Goal: Information Seeking & Learning: Learn about a topic

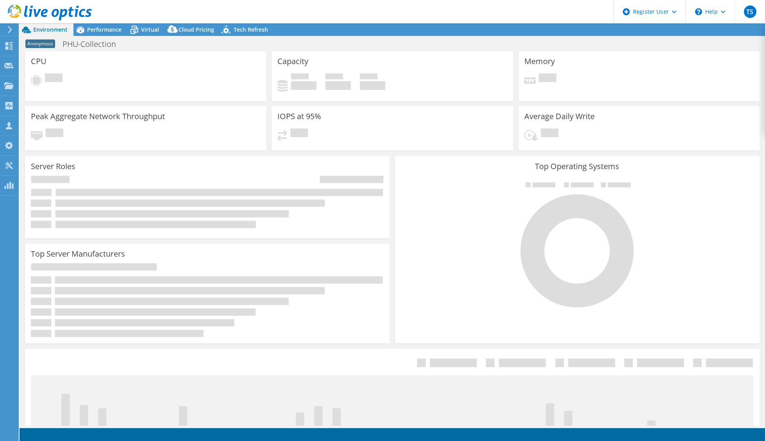
select select "USD"
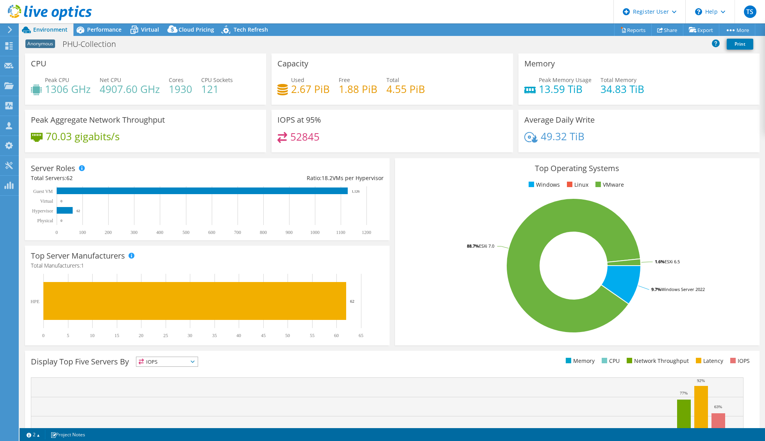
drag, startPoint x: 258, startPoint y: 14, endPoint x: 276, endPoint y: 12, distance: 18.4
click at [258, 14] on header "TS Dell User [PERSON_NAME] [PERSON_NAME][EMAIL_ADDRESS][PERSON_NAME][DOMAIN_NAM…" at bounding box center [382, 11] width 765 height 23
click at [116, 32] on span "Performance" at bounding box center [104, 29] width 34 height 7
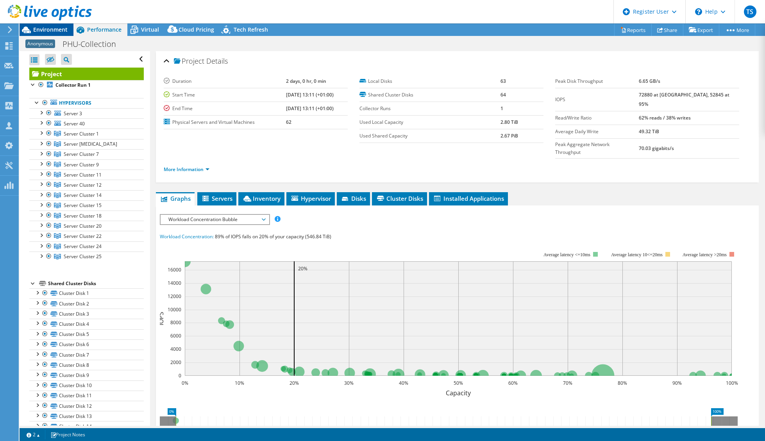
click at [53, 30] on span "Environment" at bounding box center [50, 29] width 34 height 7
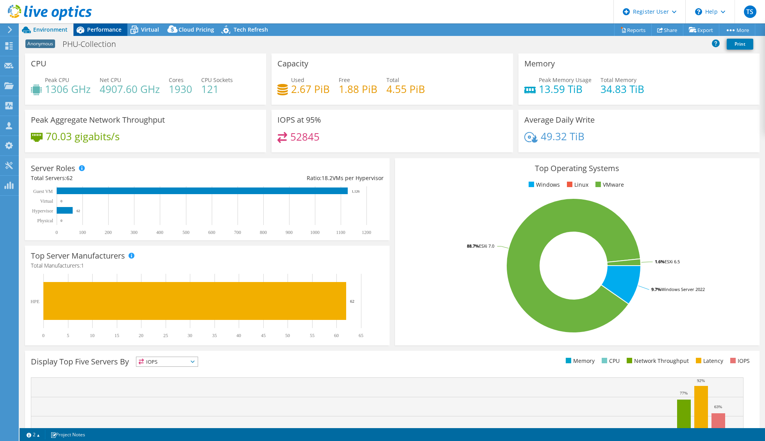
click at [106, 29] on span "Performance" at bounding box center [104, 29] width 34 height 7
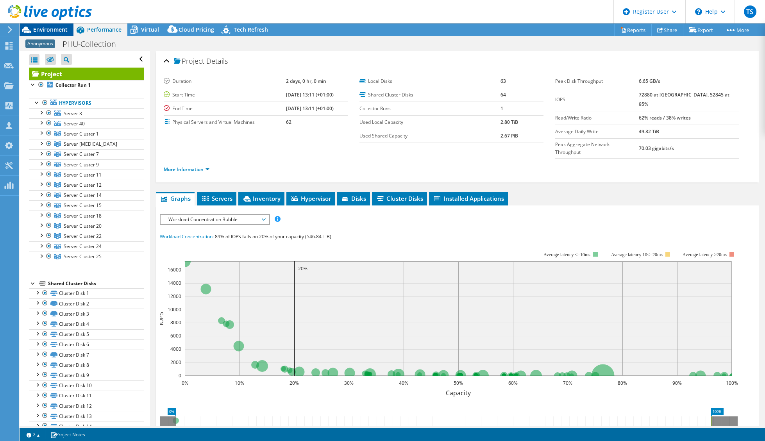
click at [63, 33] on div "Environment" at bounding box center [47, 29] width 54 height 13
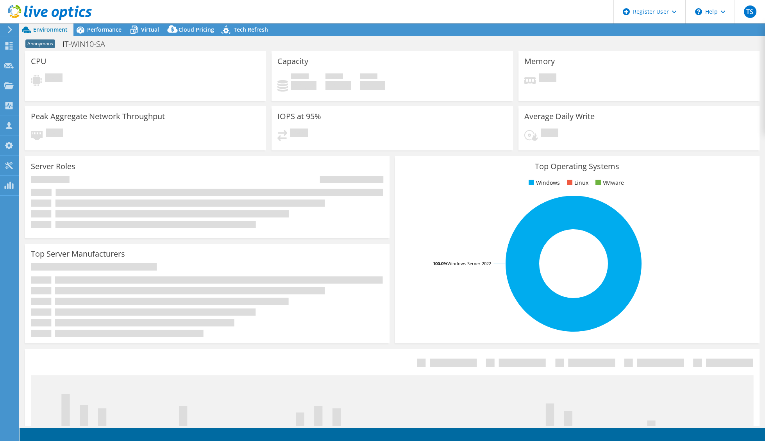
select select "USD"
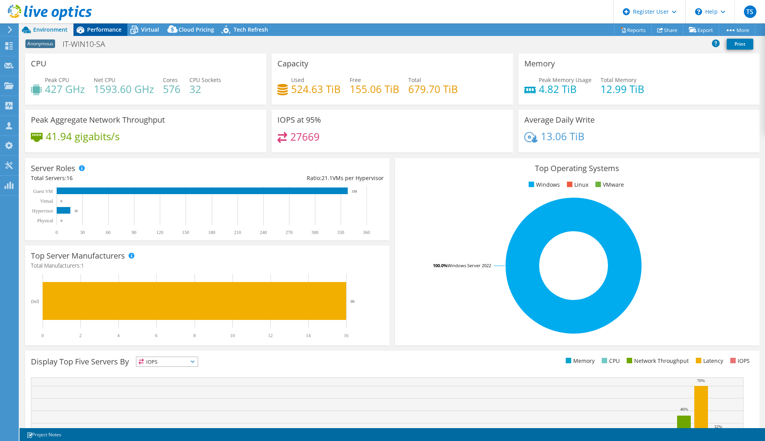
click at [99, 34] on div "Performance" at bounding box center [100, 29] width 54 height 13
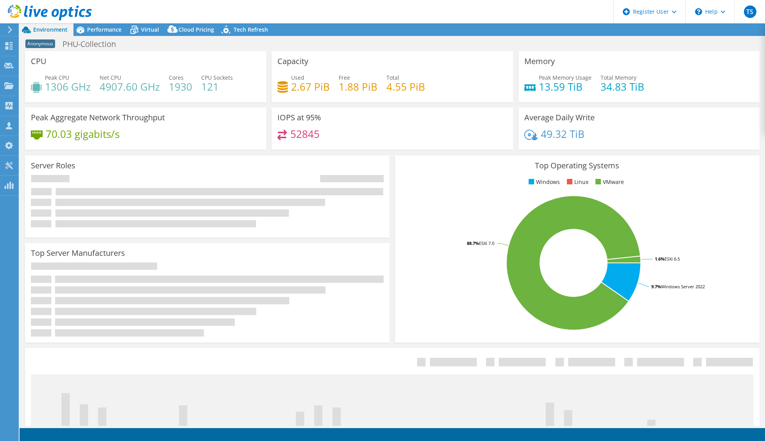
select select "USD"
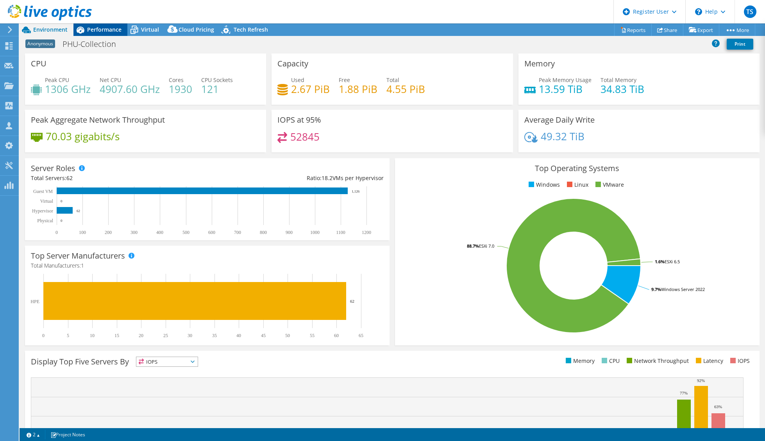
click at [109, 28] on span "Performance" at bounding box center [104, 29] width 34 height 7
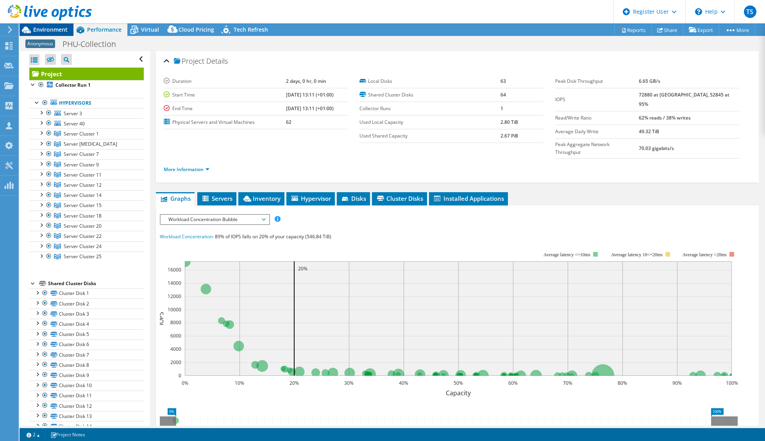
click at [58, 28] on span "Environment" at bounding box center [50, 29] width 34 height 7
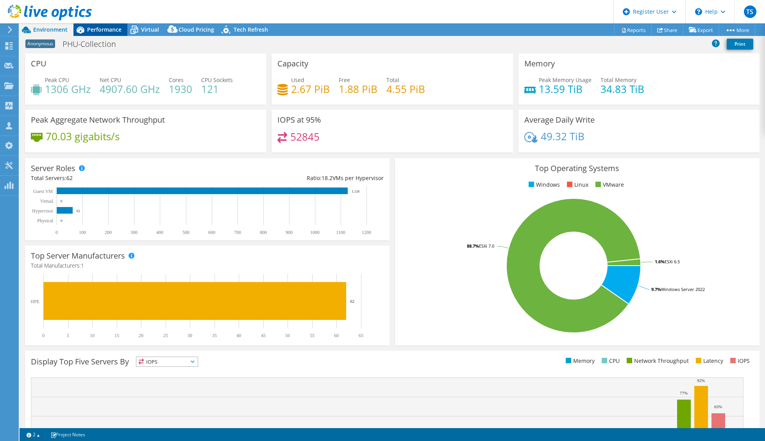
click at [113, 34] on div "Performance" at bounding box center [100, 29] width 54 height 13
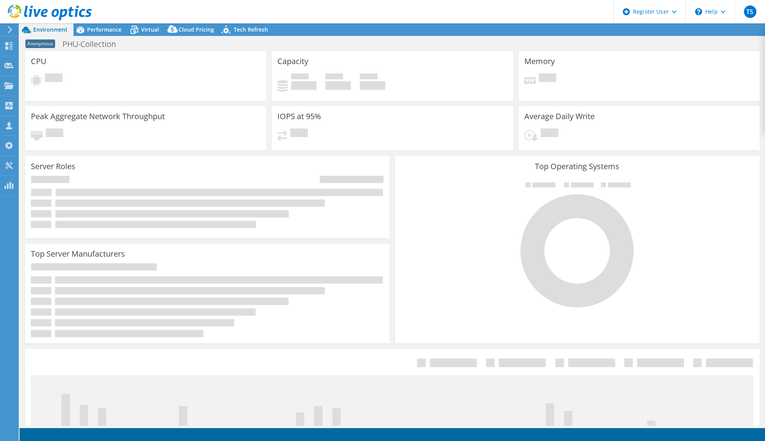
select select "USD"
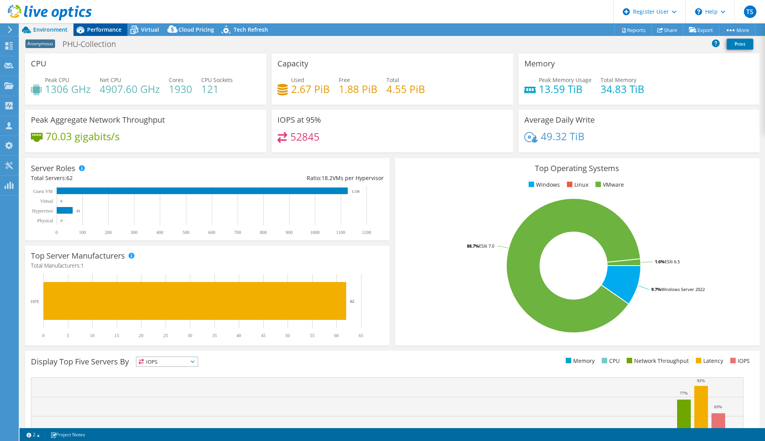
click at [87, 30] on span "Performance" at bounding box center [104, 29] width 34 height 7
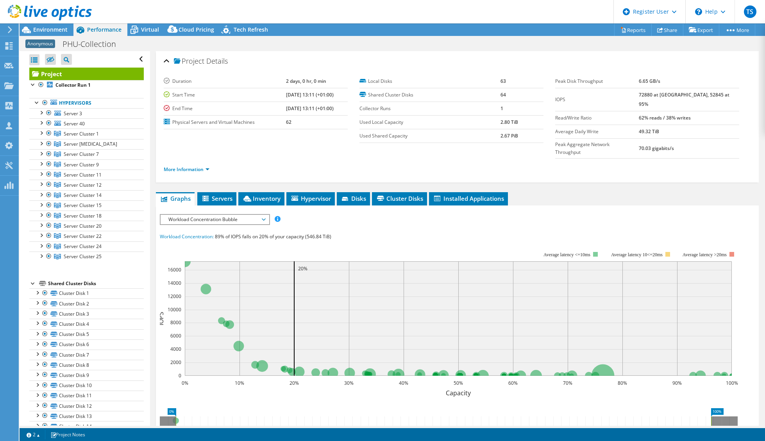
click at [50, 23] on div at bounding box center [46, 13] width 92 height 26
drag, startPoint x: 38, startPoint y: 31, endPoint x: 44, endPoint y: 30, distance: 5.6
click at [38, 31] on span "Environment" at bounding box center [50, 29] width 34 height 7
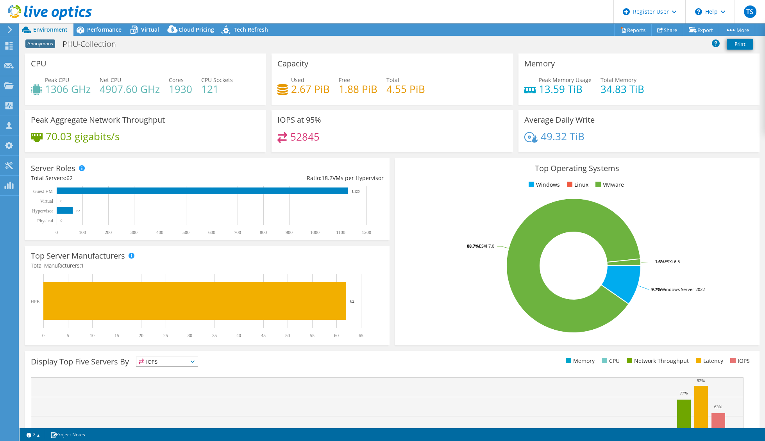
click at [115, 28] on span "Performance" at bounding box center [104, 29] width 34 height 7
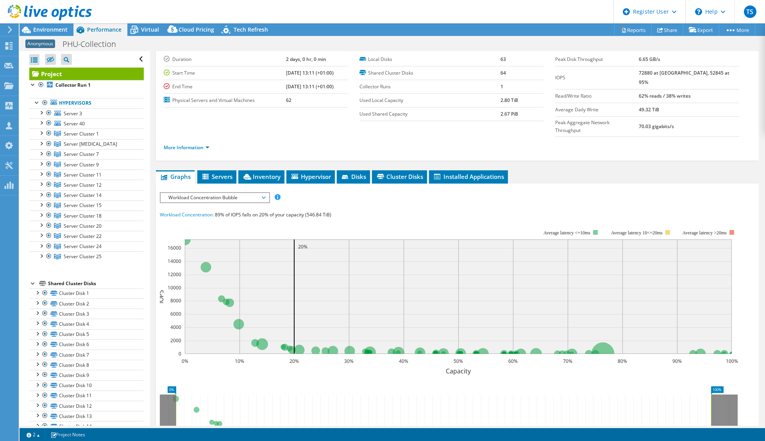
scroll to position [39, 0]
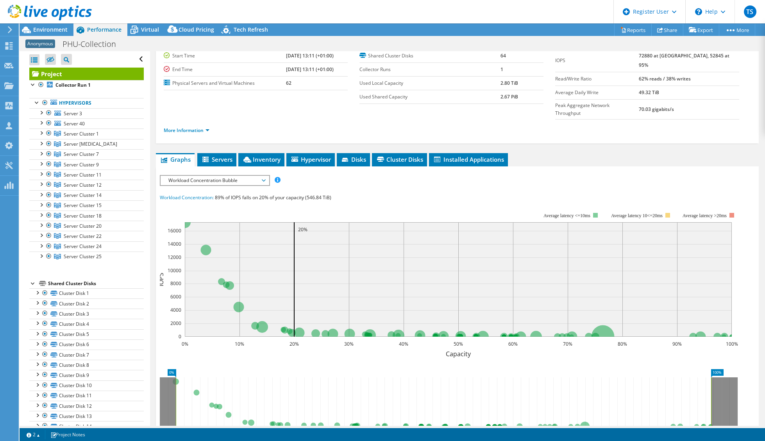
click at [234, 176] on span "Workload Concentration Bubble" at bounding box center [214, 180] width 100 height 9
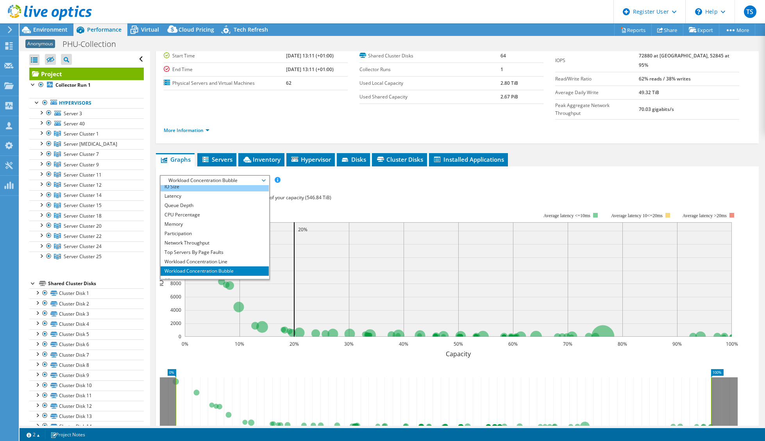
scroll to position [28, 0]
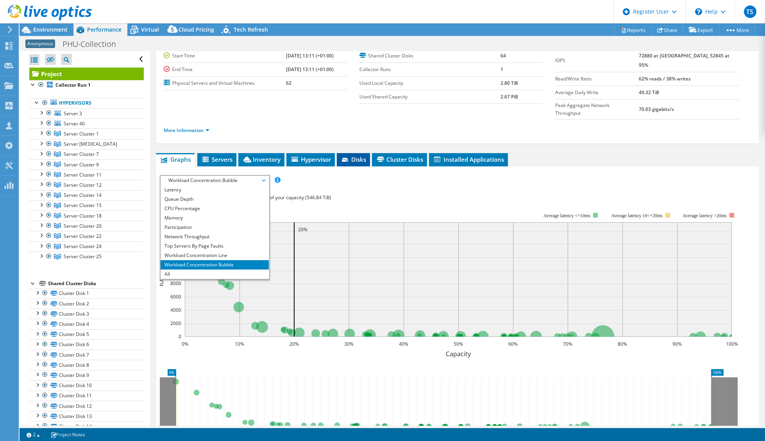
click at [361, 156] on span "Disks" at bounding box center [353, 160] width 25 height 8
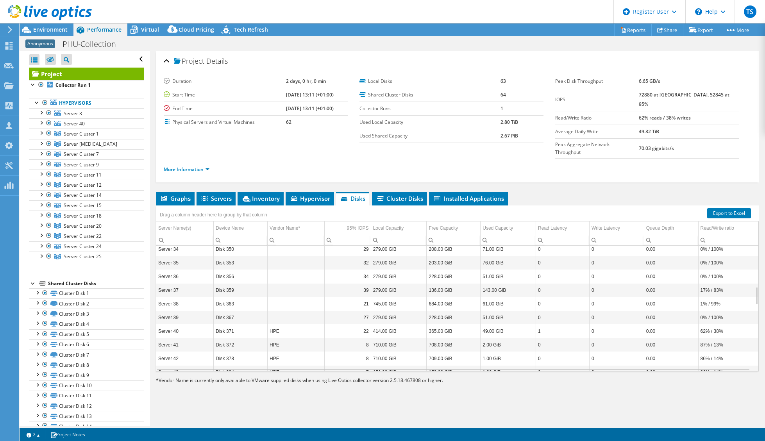
scroll to position [0, 0]
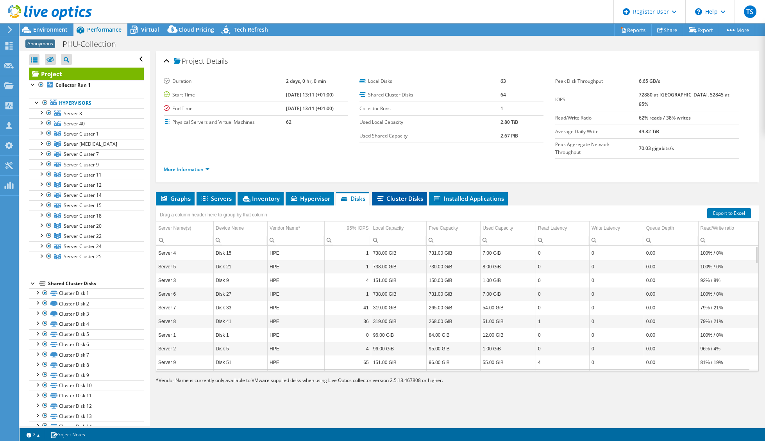
click at [404, 195] on span "Cluster Disks" at bounding box center [399, 199] width 47 height 8
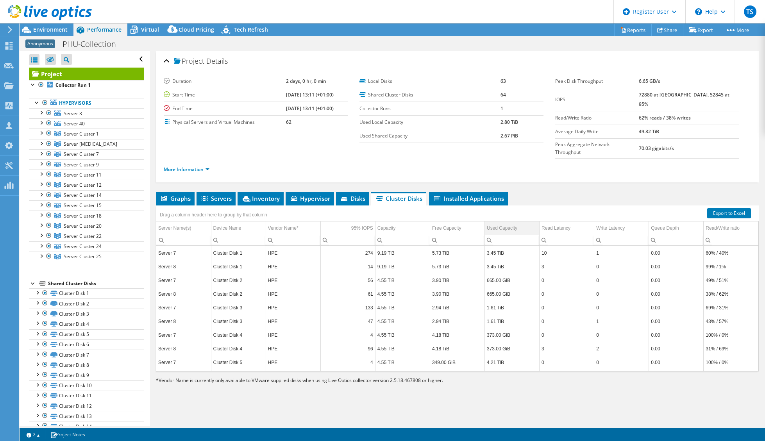
click at [515, 222] on td "Used Capacity" at bounding box center [512, 229] width 55 height 14
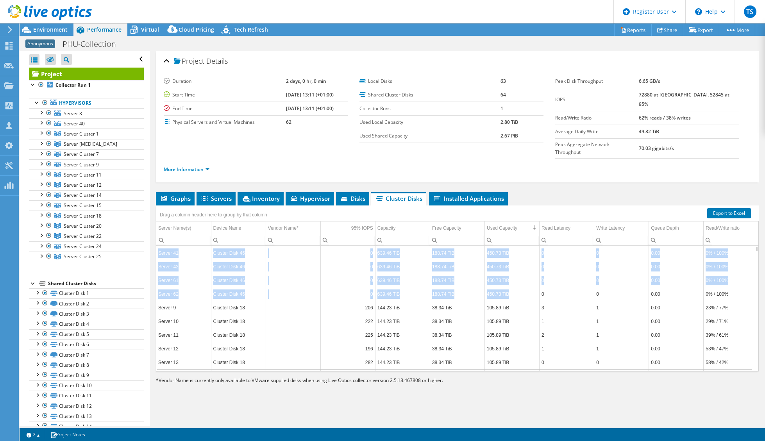
drag, startPoint x: 159, startPoint y: 238, endPoint x: 509, endPoint y: 282, distance: 352.9
click at [509, 282] on tbody "Server 41 Cluster Disk 46 0 639.46 TiB 188.74 TiB 450.73 TiB 0 0 0.00 0% / 100%…" at bounding box center [457, 383] width 602 height 274
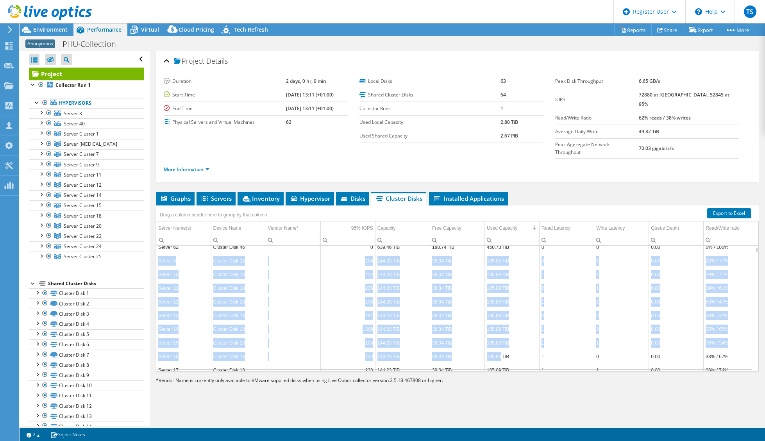
drag, startPoint x: 158, startPoint y: 245, endPoint x: 498, endPoint y: 341, distance: 353.4
click at [498, 341] on tbody "Server 41 Cluster Disk 46 0 639.46 TiB 188.74 TiB 450.73 TiB 0 0 0.00 0% / 100%…" at bounding box center [457, 336] width 602 height 274
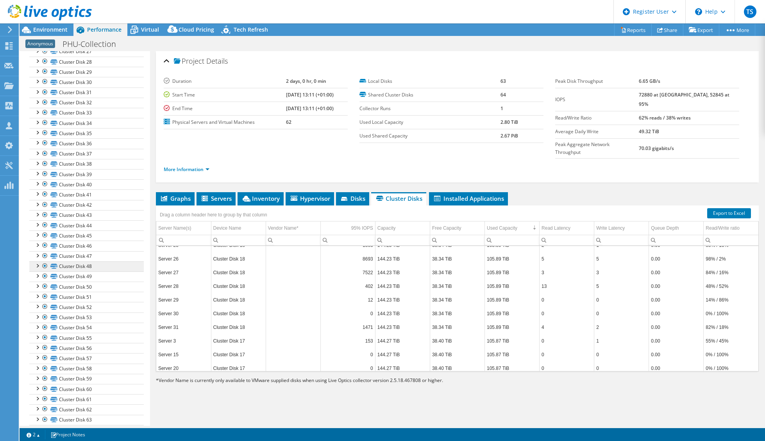
scroll to position [527, 0]
click at [98, 414] on link "Cluster Disk 64" at bounding box center [86, 411] width 114 height 10
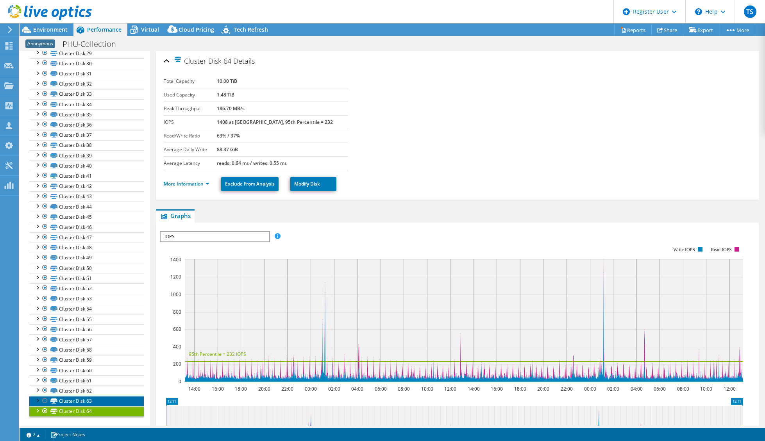
click at [88, 402] on link "Cluster Disk 63" at bounding box center [86, 401] width 114 height 10
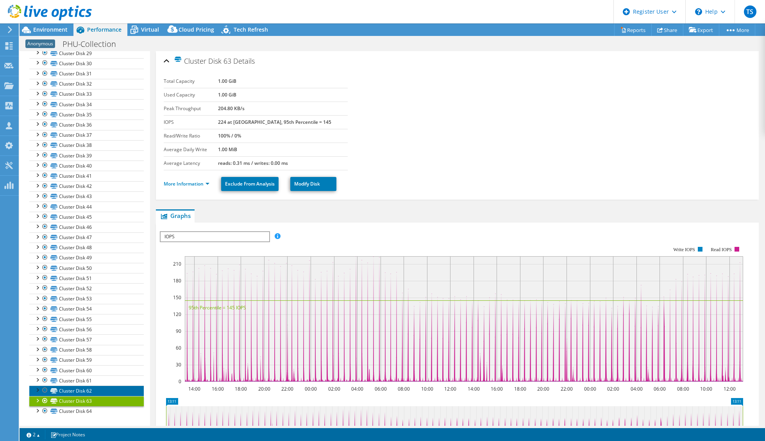
click at [91, 391] on link "Cluster Disk 62" at bounding box center [86, 391] width 114 height 10
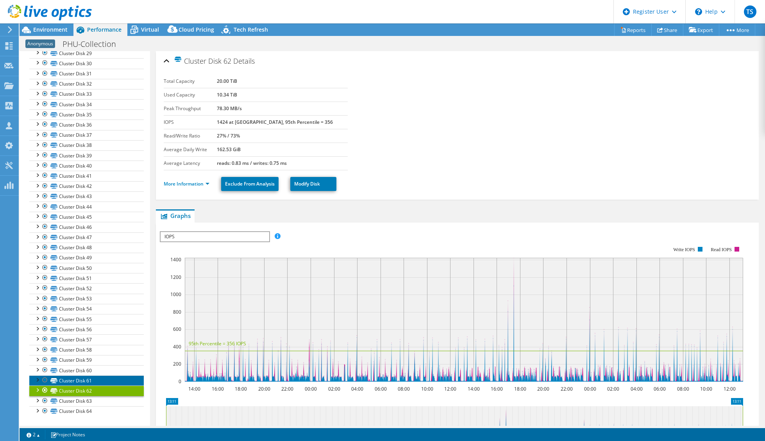
click at [91, 382] on link "Cluster Disk 61" at bounding box center [86, 380] width 114 height 10
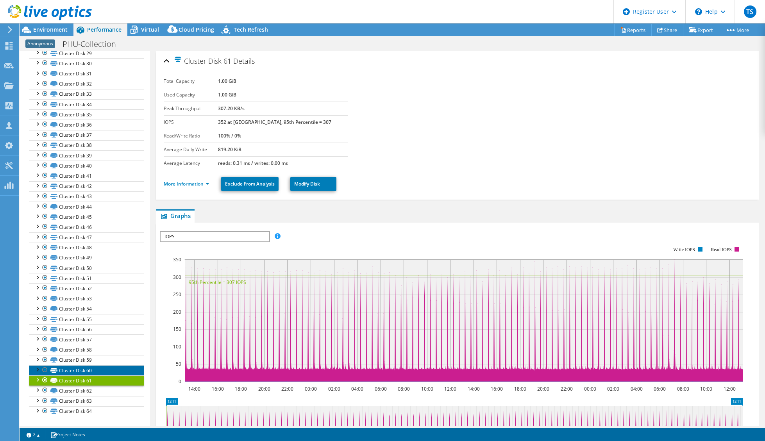
click at [86, 369] on link "Cluster Disk 60" at bounding box center [86, 370] width 114 height 10
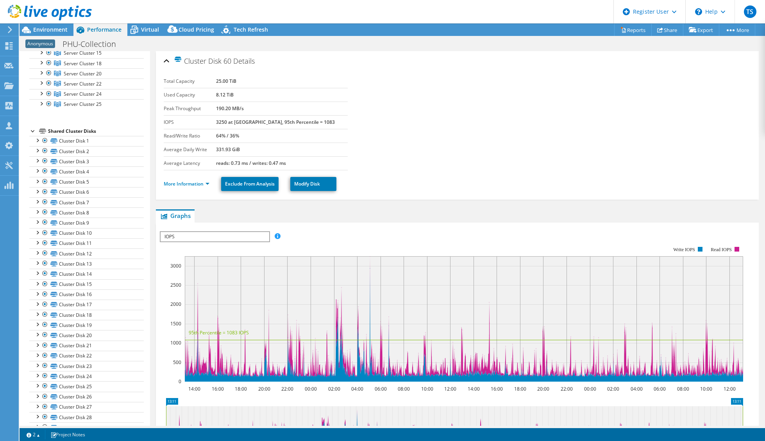
scroll to position [140, 0]
